Goal: Transaction & Acquisition: Purchase product/service

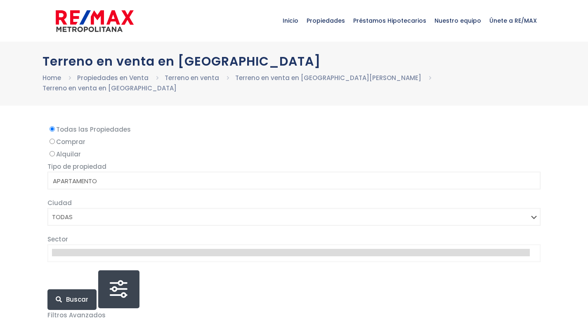
select select
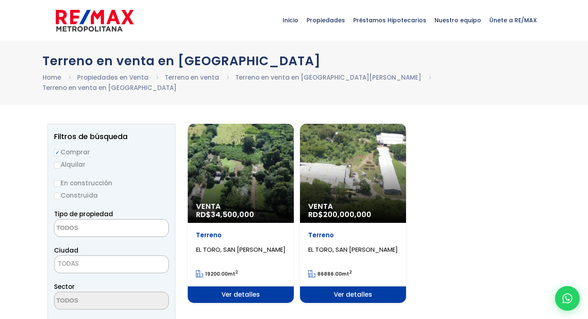
click at [255, 156] on div "Venta RD$ 34,500,000" at bounding box center [241, 173] width 106 height 99
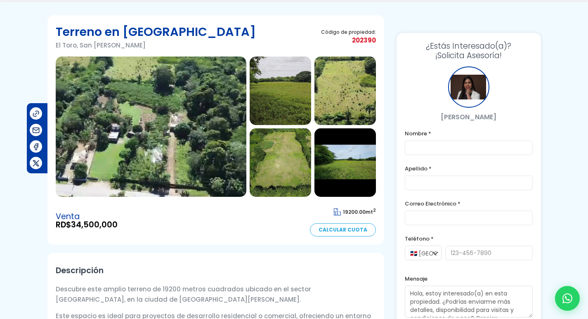
scroll to position [82, 0]
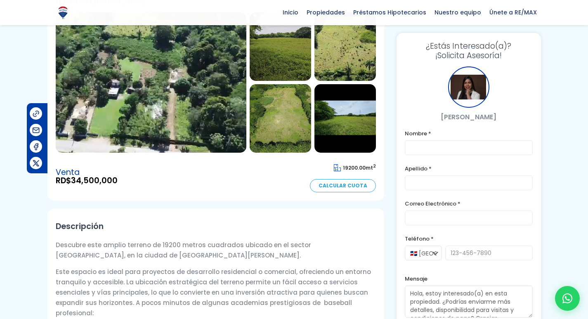
click at [139, 87] on img at bounding box center [151, 82] width 190 height 140
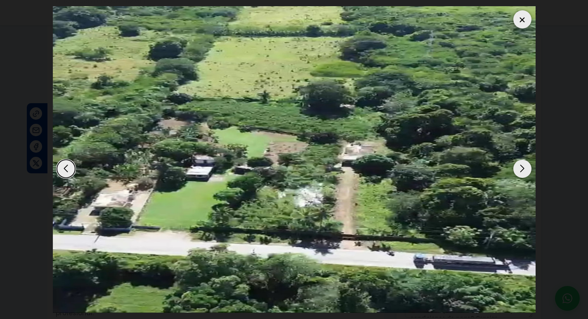
click at [522, 172] on div "Next slide" at bounding box center [522, 169] width 18 height 18
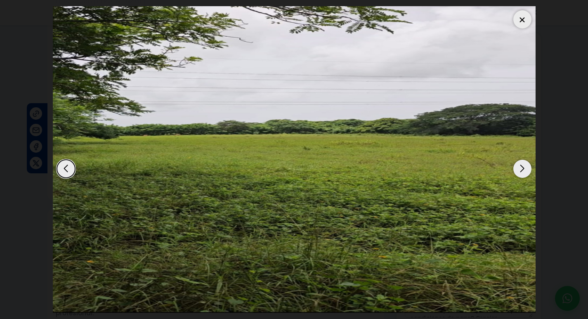
click at [522, 172] on div "Next slide" at bounding box center [522, 169] width 18 height 18
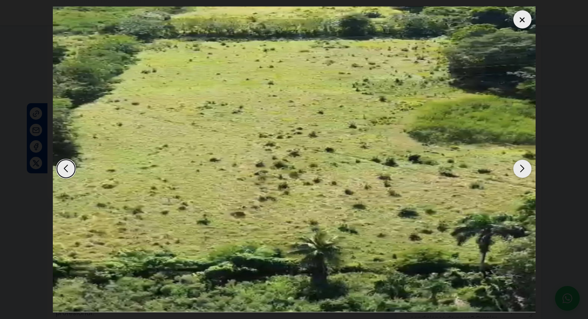
click at [522, 172] on div "Next slide" at bounding box center [522, 169] width 18 height 18
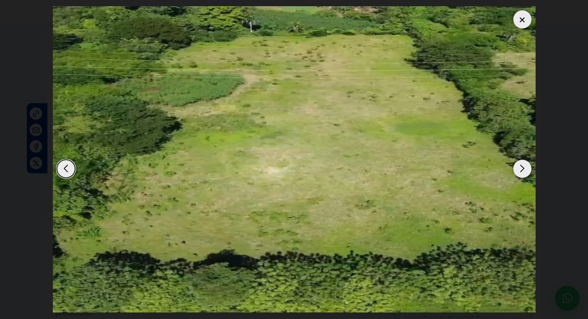
click at [526, 21] on div at bounding box center [522, 19] width 18 height 18
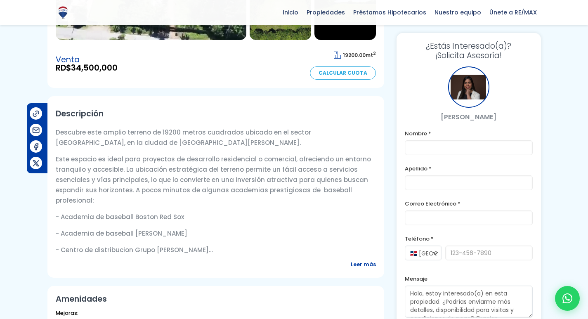
scroll to position [124, 0]
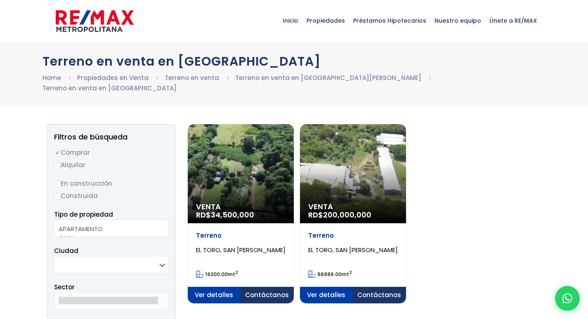
select select
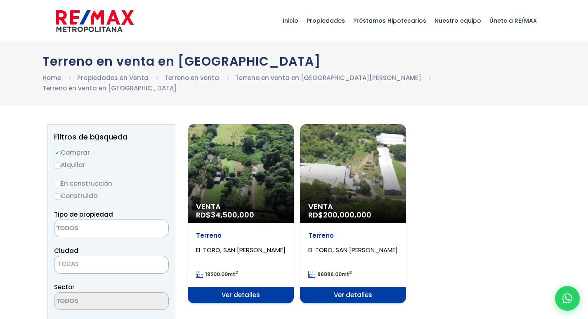
click at [361, 149] on div "Venta RD$ 200,000,000" at bounding box center [353, 173] width 106 height 99
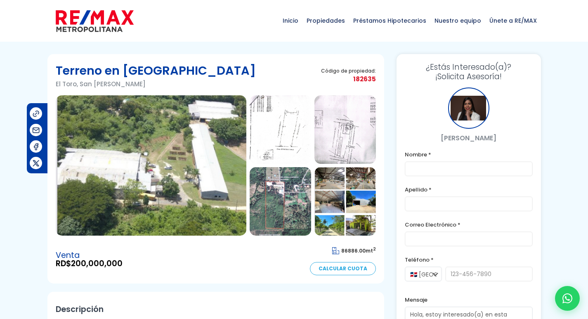
click at [176, 166] on img at bounding box center [151, 165] width 190 height 140
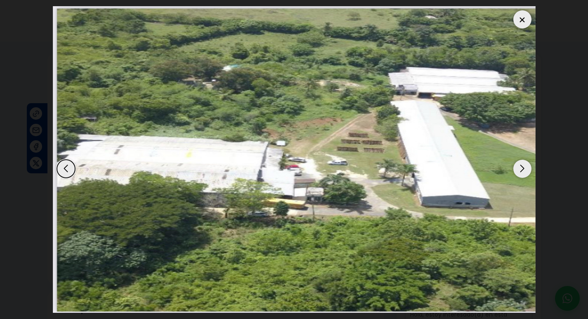
click at [523, 171] on div "Next slide" at bounding box center [522, 169] width 18 height 18
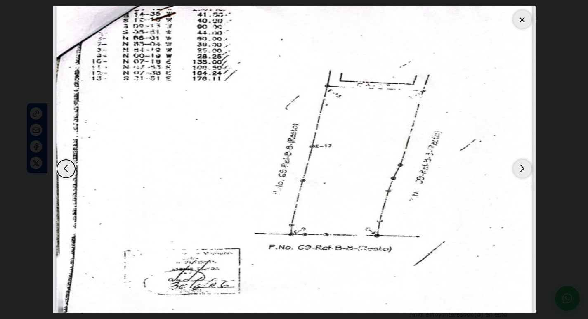
click at [523, 171] on div "Next slide" at bounding box center [522, 169] width 18 height 18
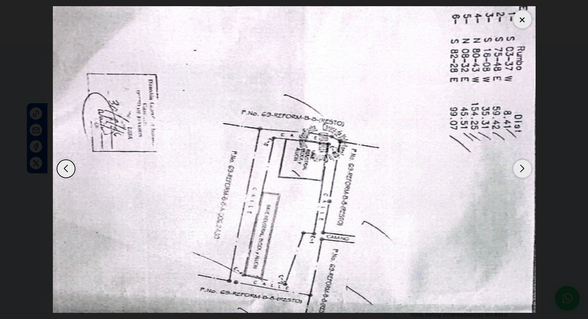
click at [523, 171] on div "Next slide" at bounding box center [522, 169] width 18 height 18
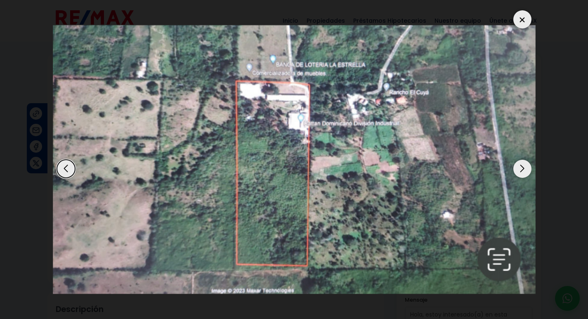
click at [523, 171] on div "Next slide" at bounding box center [522, 169] width 18 height 18
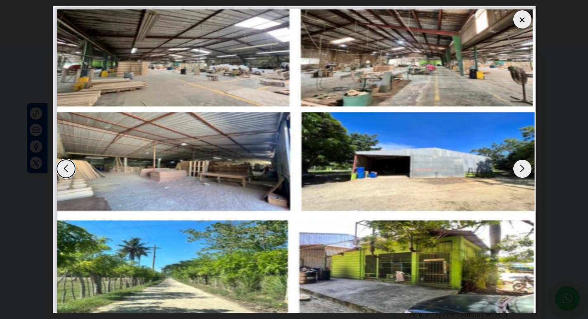
click at [523, 171] on div "Next slide" at bounding box center [522, 169] width 18 height 18
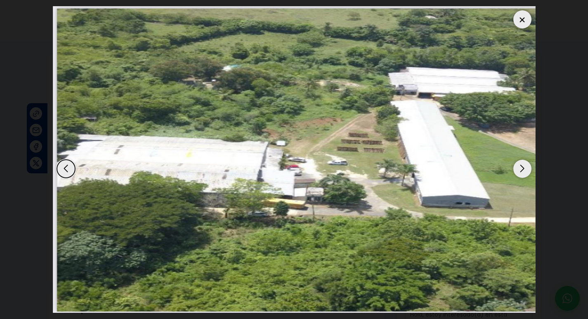
click at [523, 171] on div "Next slide" at bounding box center [522, 169] width 18 height 18
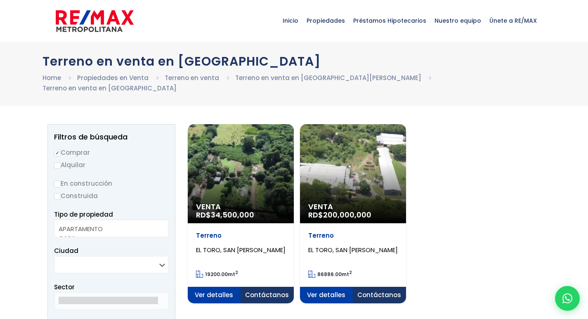
select select
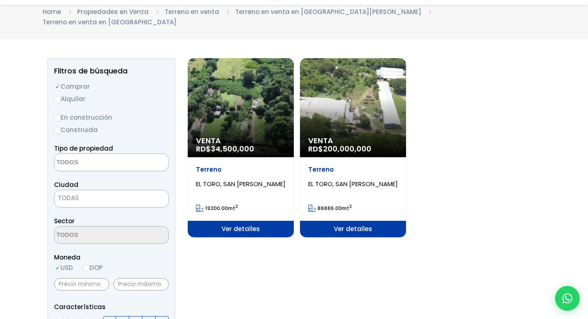
scroll to position [82, 0]
